Goal: Information Seeking & Learning: Learn about a topic

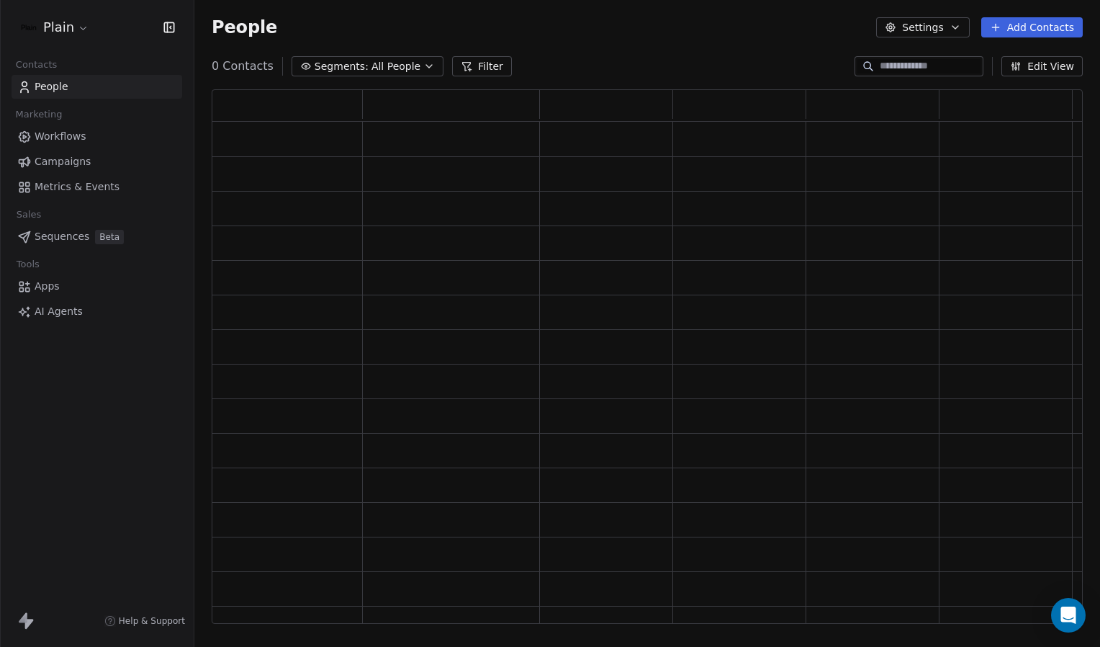
scroll to position [524, 860]
click at [374, 67] on span "All People" at bounding box center [396, 66] width 49 height 15
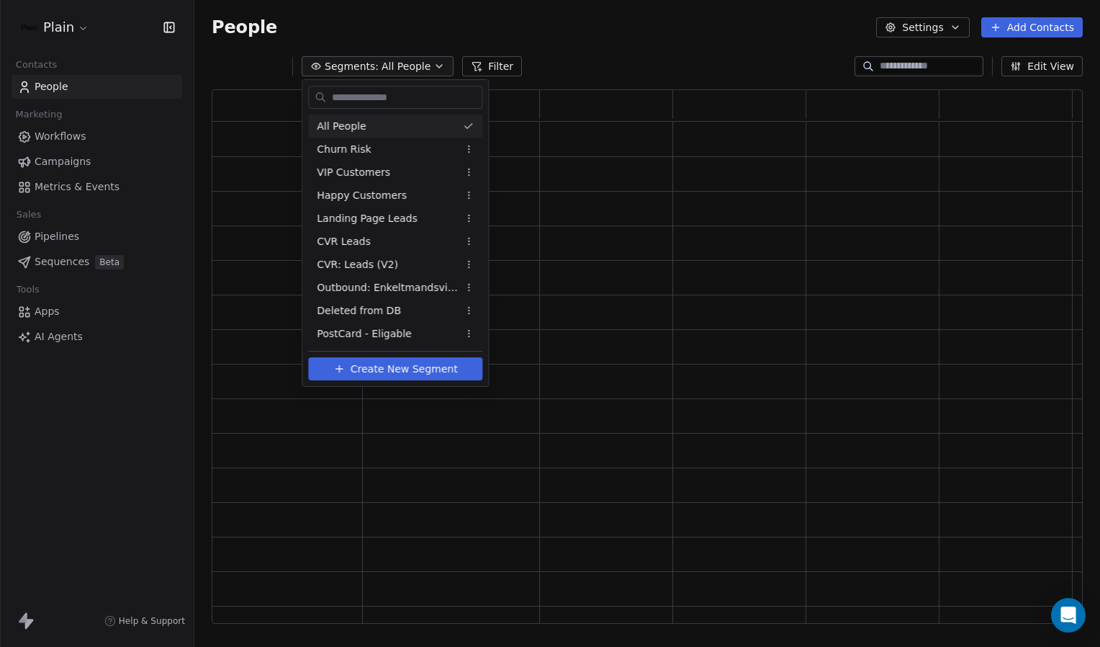
click at [556, 48] on html "Plain Contacts People Marketing Workflows Campaigns Metrics & Events Sales Pipe…" at bounding box center [550, 323] width 1100 height 647
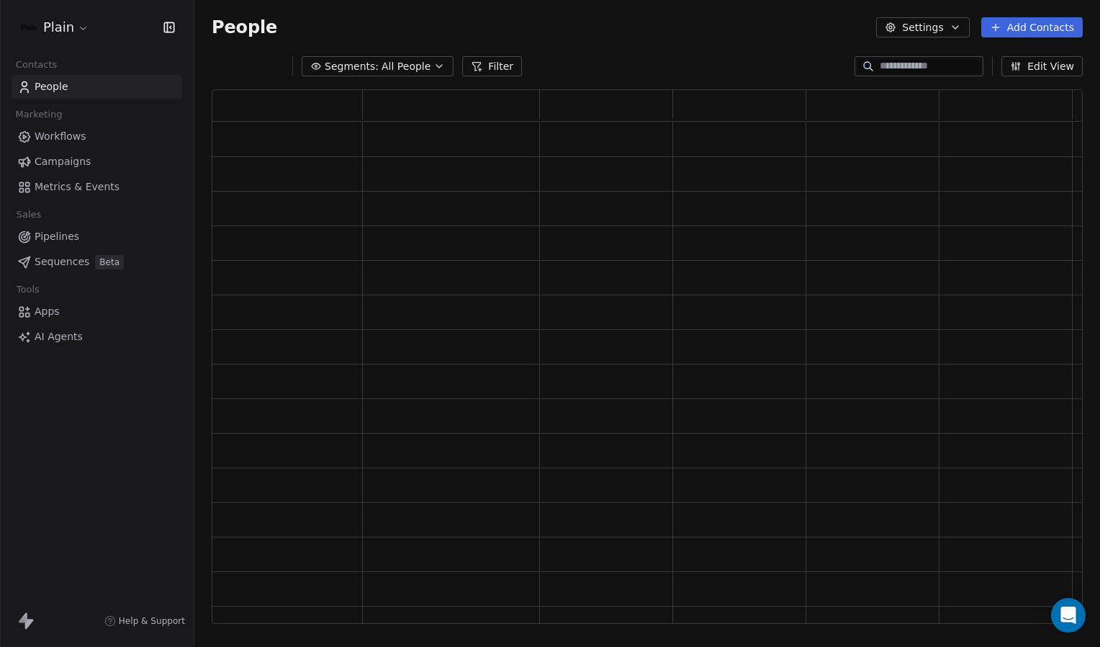
click at [493, 63] on button "Filter" at bounding box center [492, 66] width 60 height 20
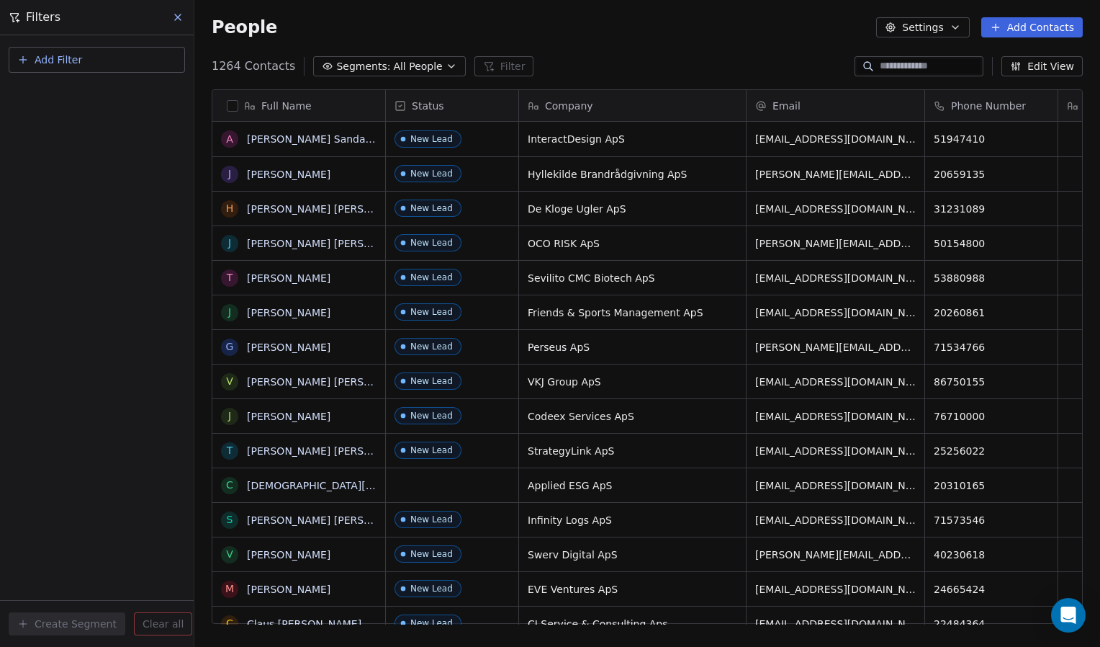
scroll to position [558, 894]
click at [101, 53] on button "Add Filter" at bounding box center [97, 60] width 176 height 26
click at [80, 117] on span "Contact activity" at bounding box center [64, 116] width 80 height 15
click at [93, 262] on html "Plain Contacts People Marketing Workflows Campaigns Metrics & Events Sales Pipe…" at bounding box center [550, 323] width 1100 height 647
click at [133, 63] on button "Add Filter" at bounding box center [97, 60] width 176 height 26
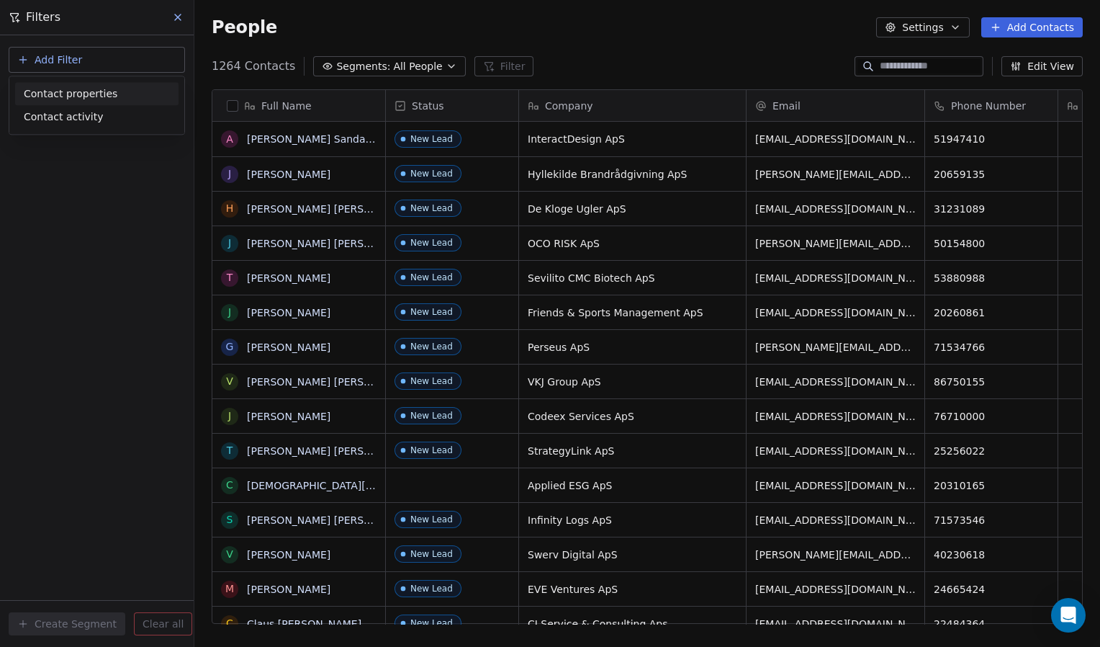
click at [374, 33] on html "Plain Contacts People Marketing Workflows Campaigns Metrics & Events Sales Pipe…" at bounding box center [550, 323] width 1100 height 647
click at [320, 140] on link "[PERSON_NAME] Sandal [PERSON_NAME]" at bounding box center [351, 139] width 208 height 12
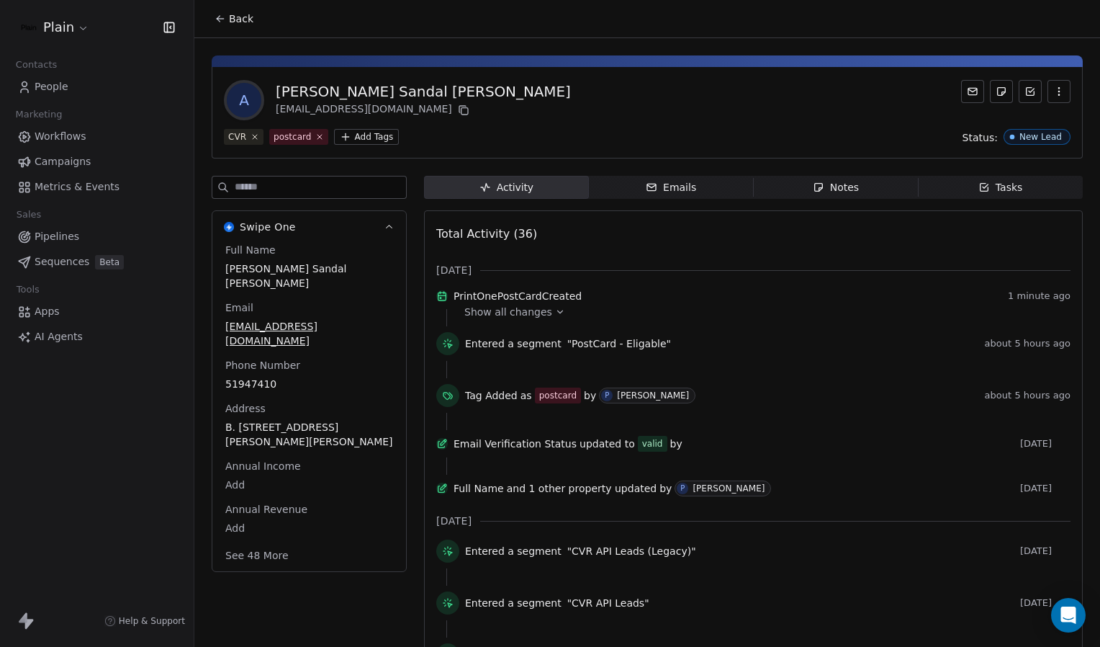
click at [555, 317] on icon at bounding box center [560, 312] width 10 height 10
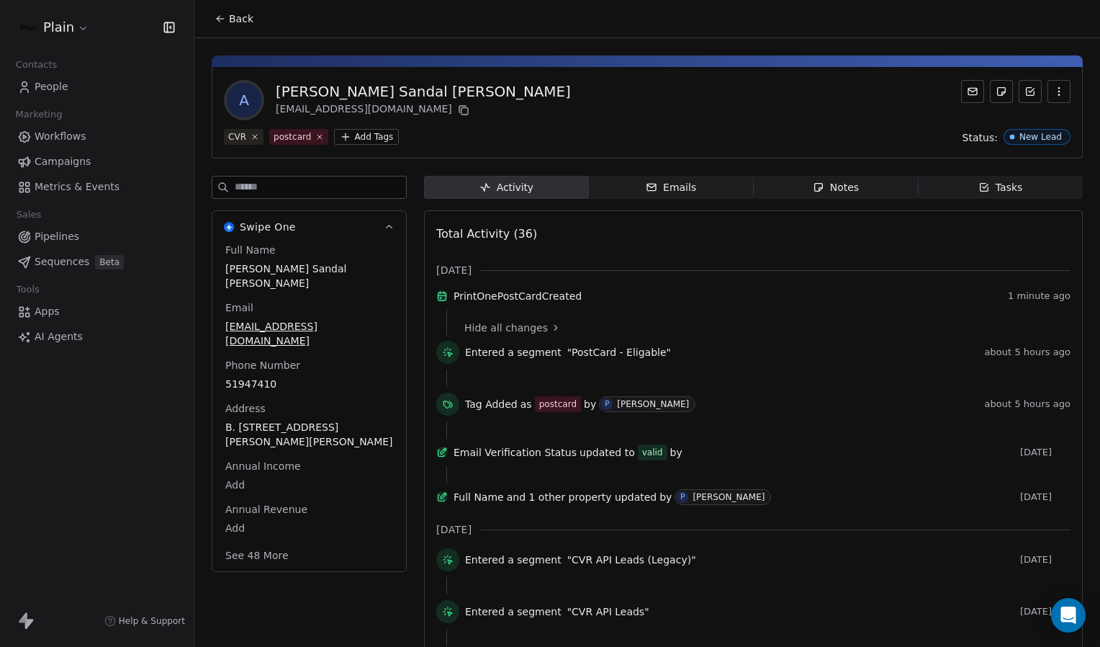
click at [488, 300] on span "PrintOnePostCardCreated" at bounding box center [518, 296] width 128 height 14
copy span "PrintOnePostCardCreated"
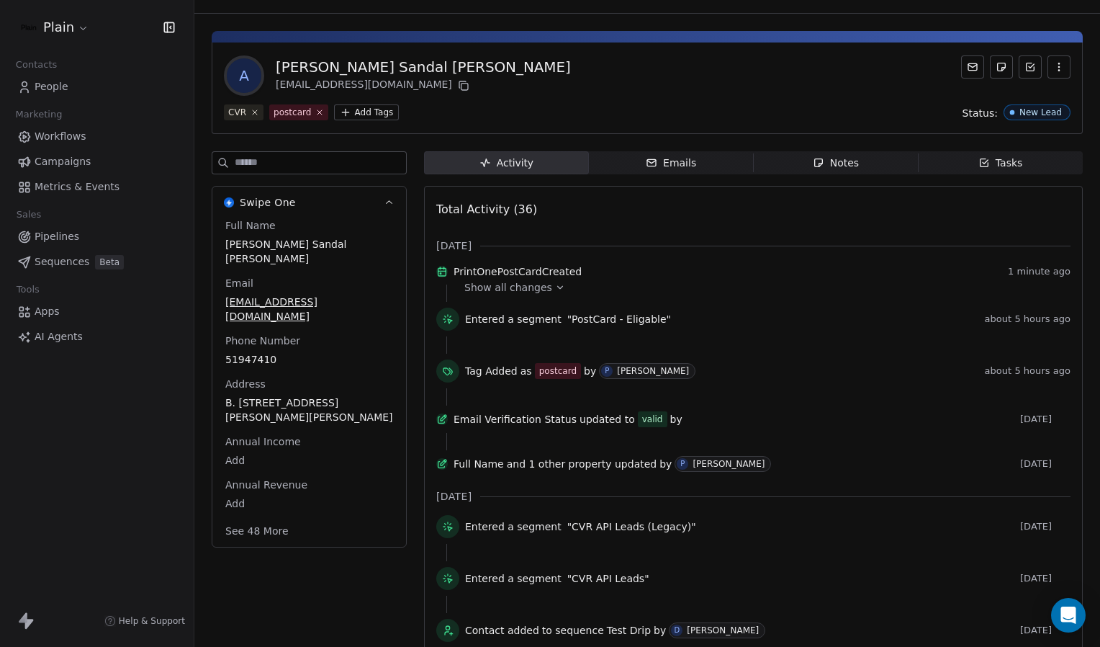
scroll to position [22, 0]
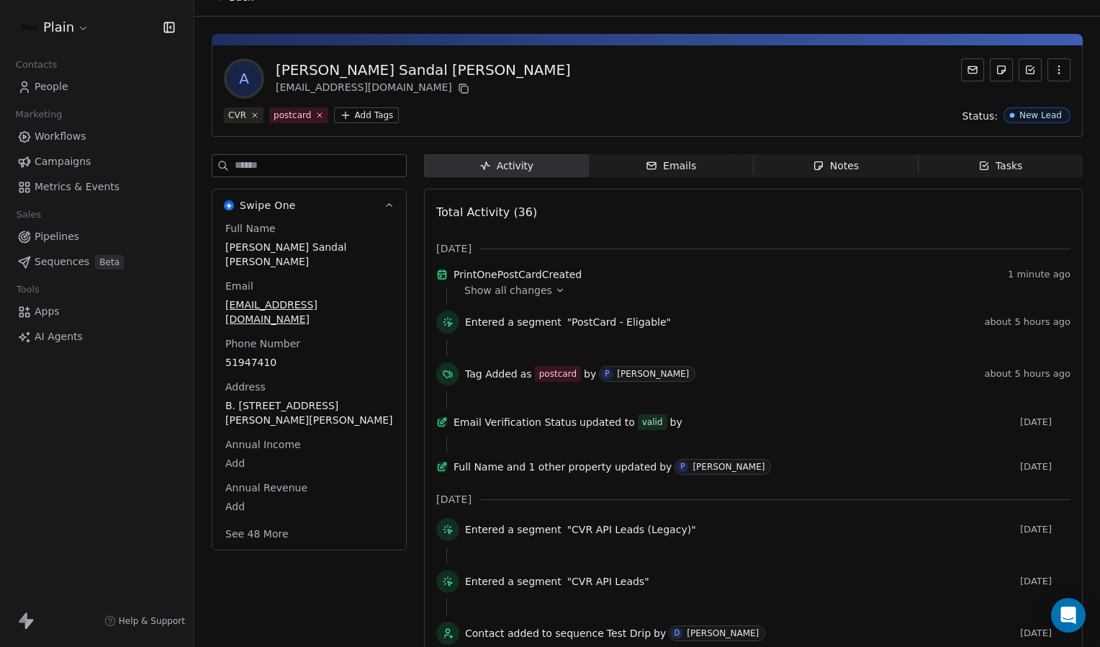
click at [84, 184] on span "Metrics & Events" at bounding box center [77, 186] width 85 height 15
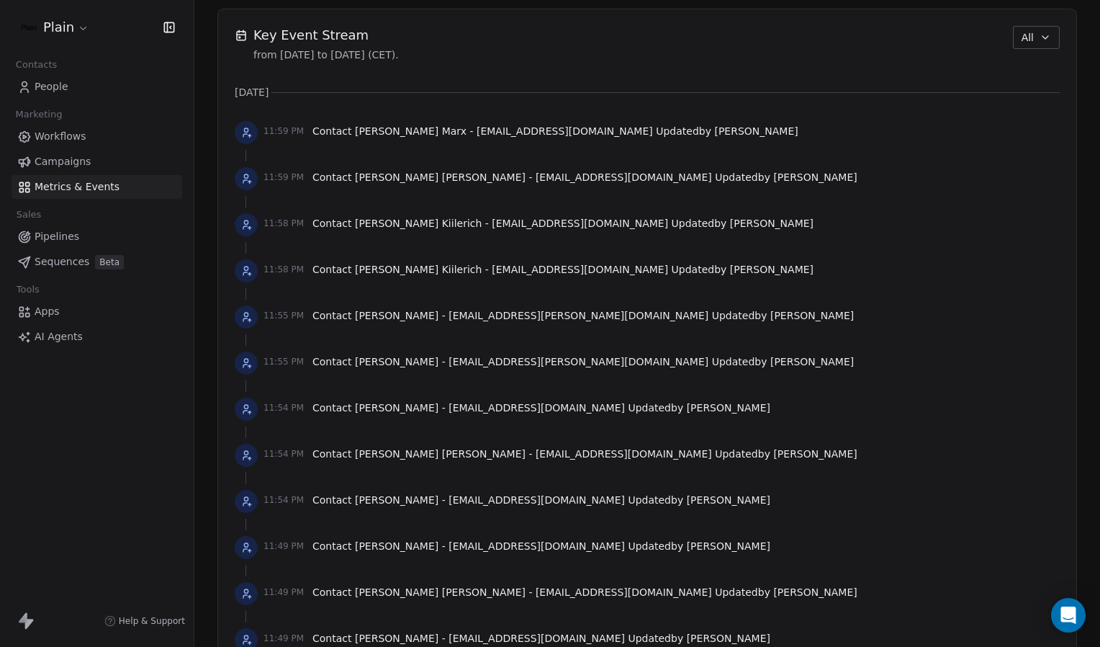
scroll to position [1012, 0]
click at [42, 84] on span "People" at bounding box center [52, 86] width 34 height 15
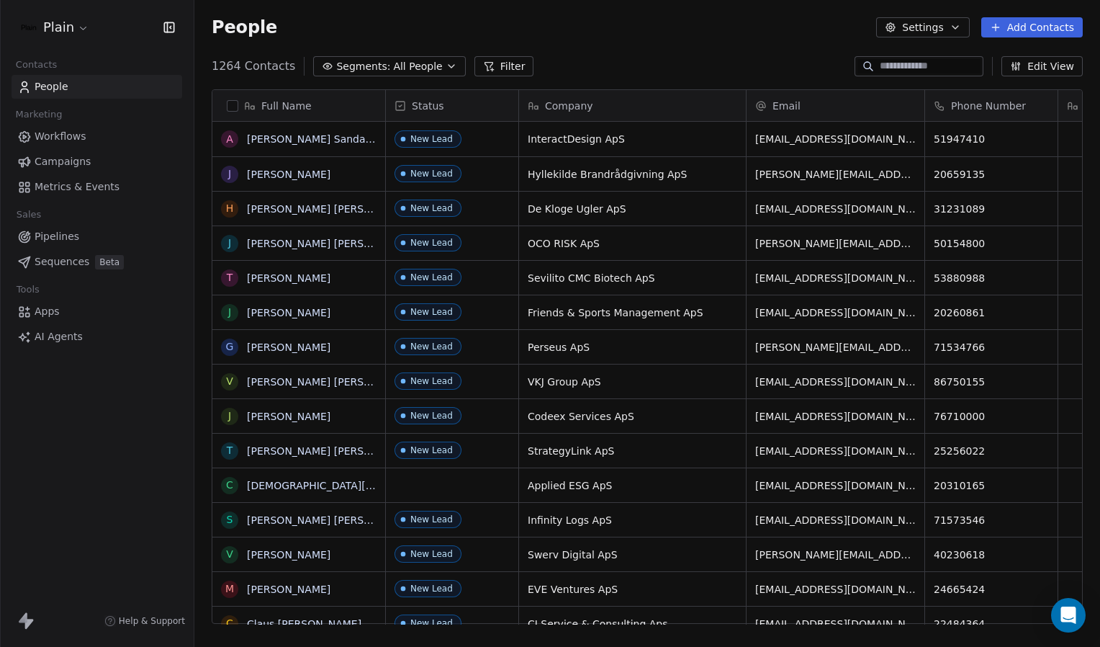
scroll to position [558, 894]
click at [407, 71] on span "All People" at bounding box center [417, 66] width 49 height 15
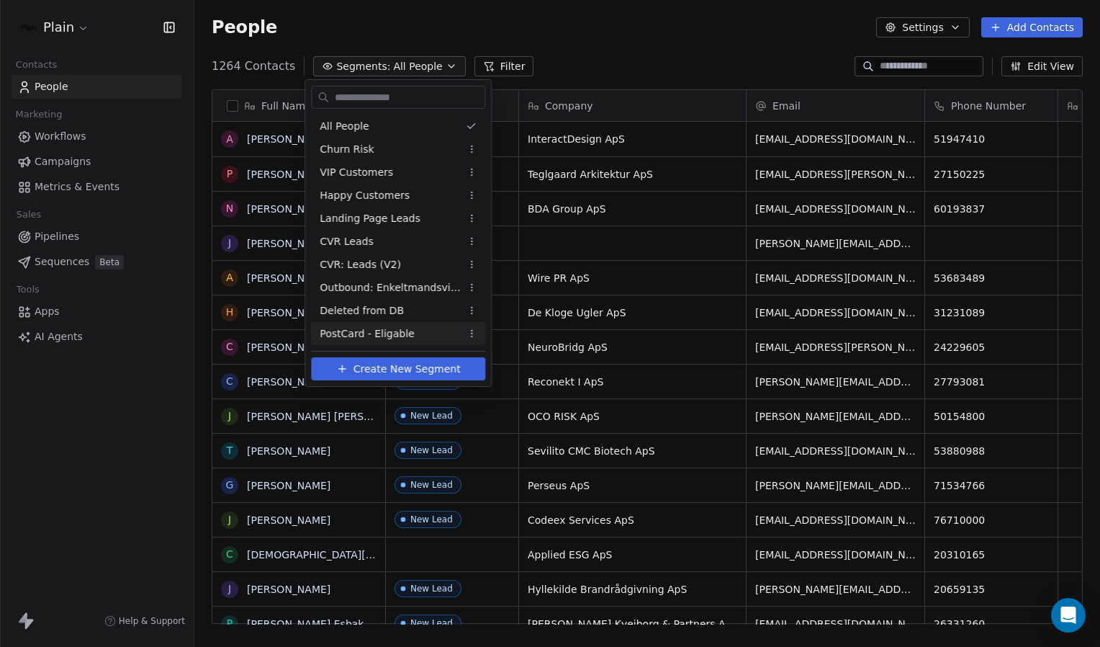
click at [426, 371] on span "Create New Segment" at bounding box center [407, 368] width 107 height 15
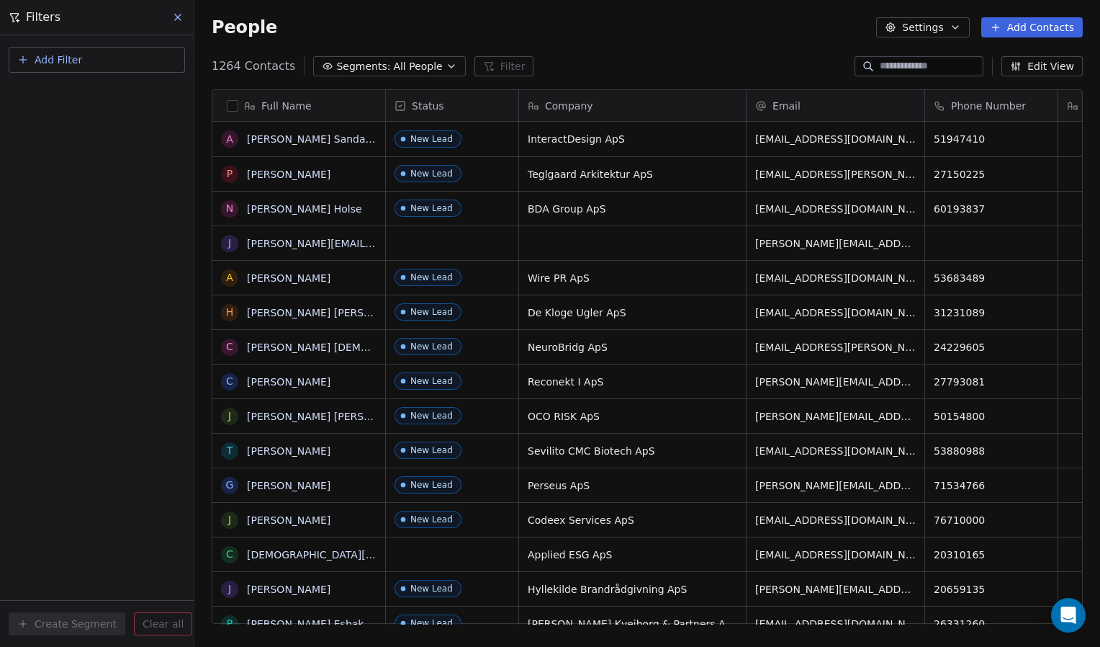
click at [108, 59] on button "Add Filter" at bounding box center [97, 60] width 176 height 26
click at [80, 122] on span "Contact activity" at bounding box center [64, 116] width 80 height 15
type input "**********"
click at [132, 232] on html "Plain Contacts People Marketing Workflows Campaigns Metrics & Events Sales Pipe…" at bounding box center [550, 323] width 1100 height 647
